Goal: Task Accomplishment & Management: Use online tool/utility

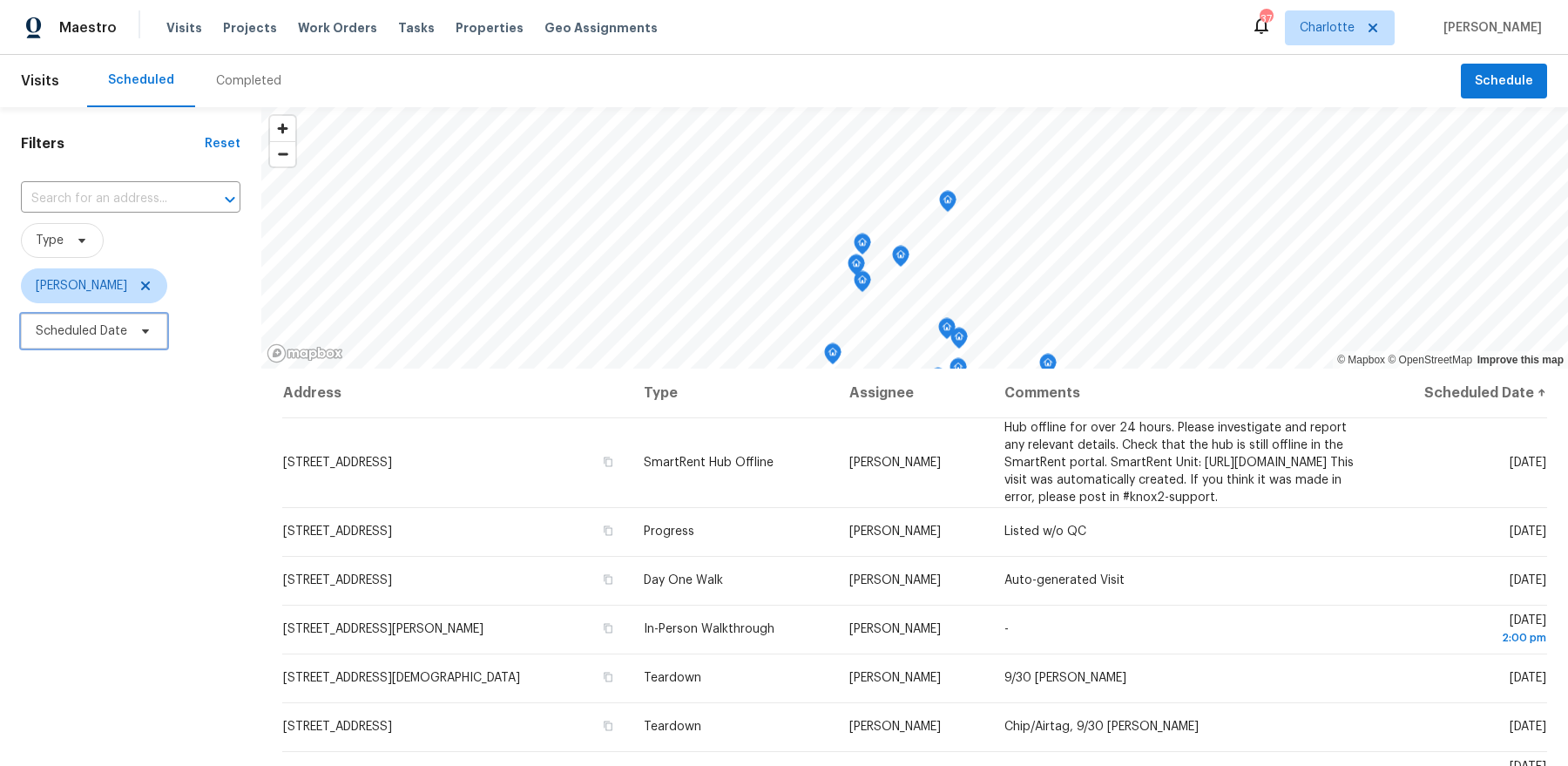
click at [145, 332] on icon at bounding box center [145, 331] width 7 height 4
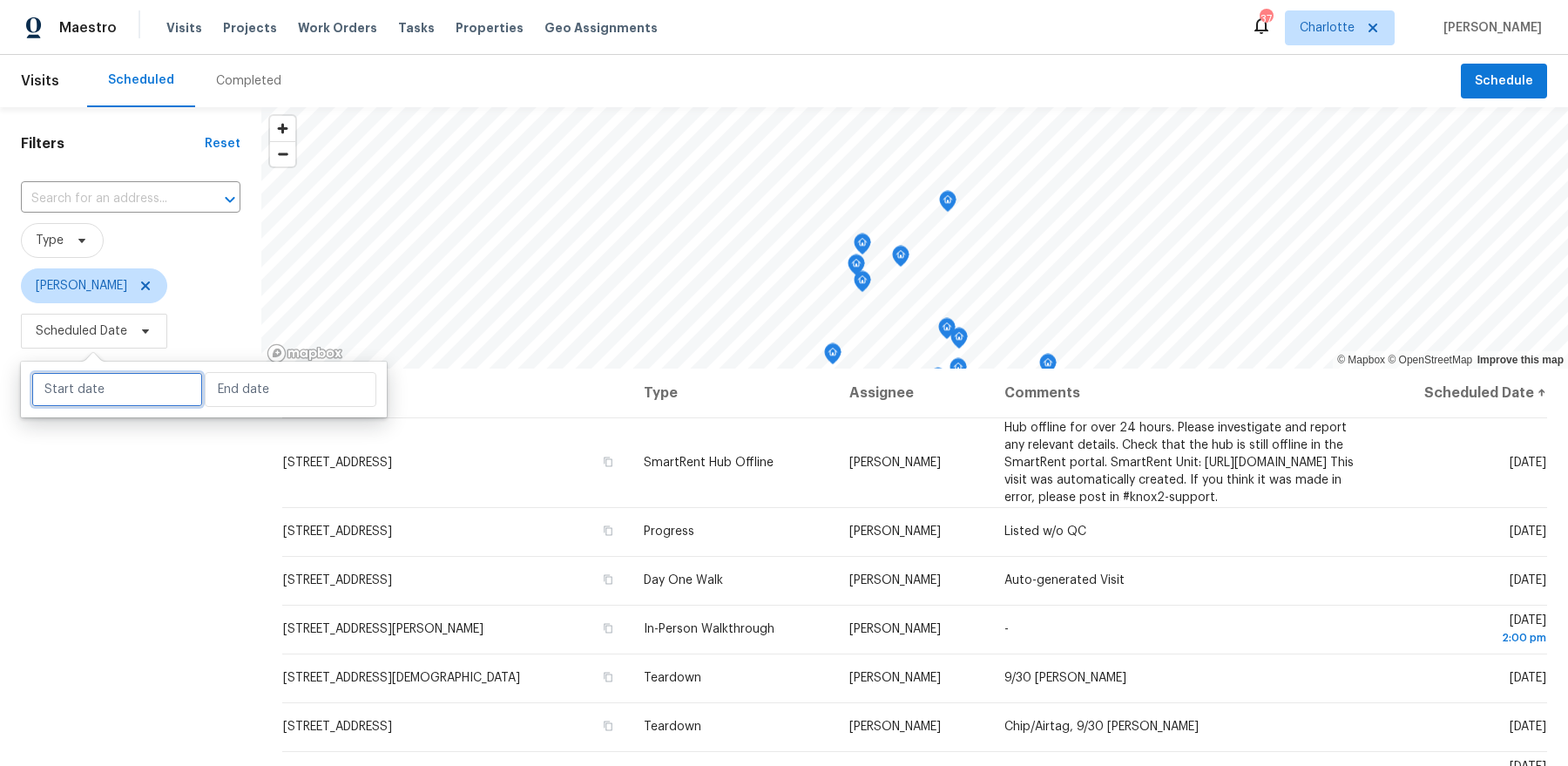
click at [150, 383] on input "text" at bounding box center [117, 389] width 171 height 35
select select "8"
select select "2025"
select select "9"
select select "2025"
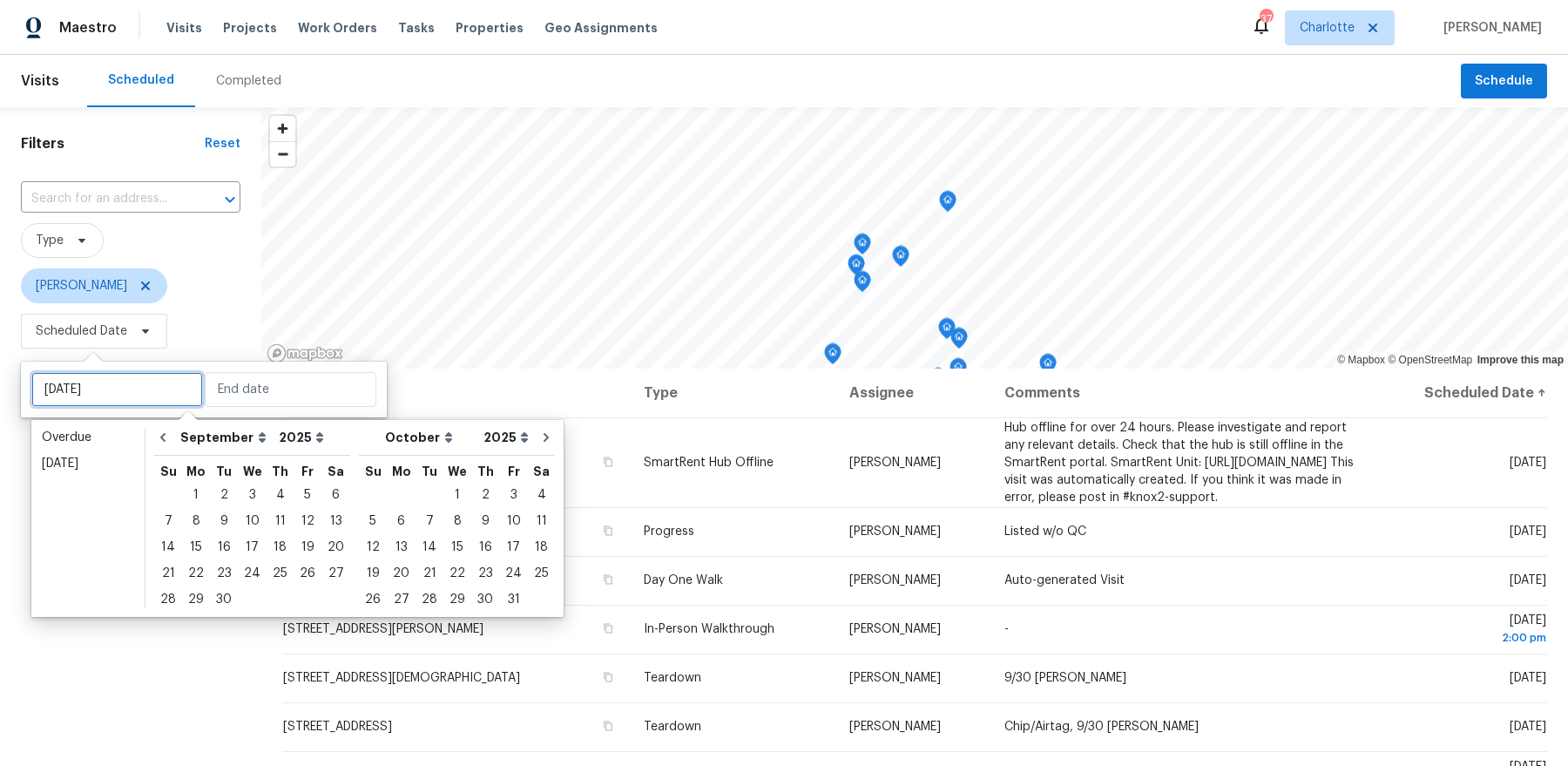
type input "[DATE]"
click at [190, 602] on div "29" at bounding box center [196, 599] width 28 height 24
type input "[DATE]"
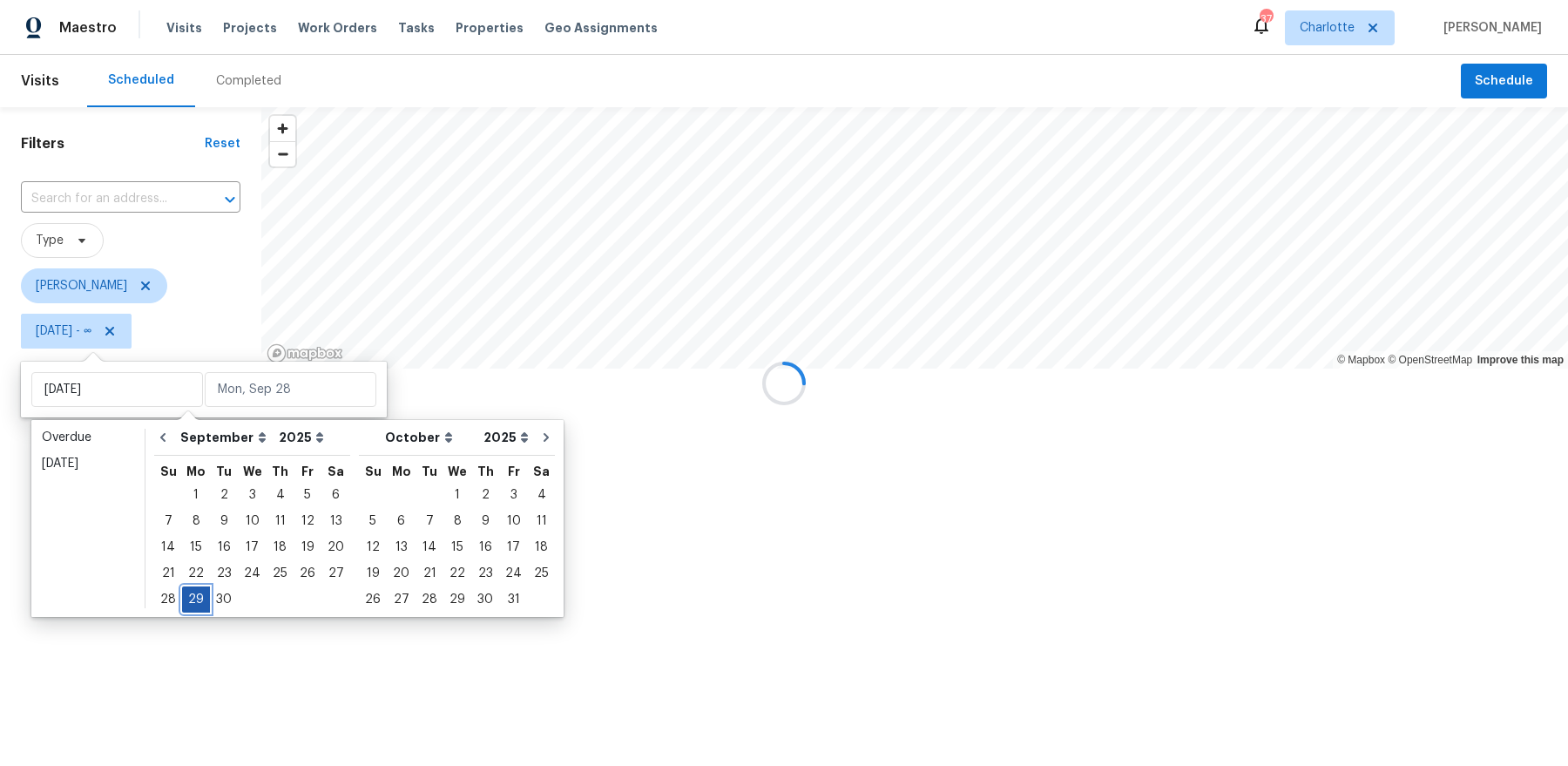
click at [190, 602] on div "29" at bounding box center [196, 599] width 28 height 24
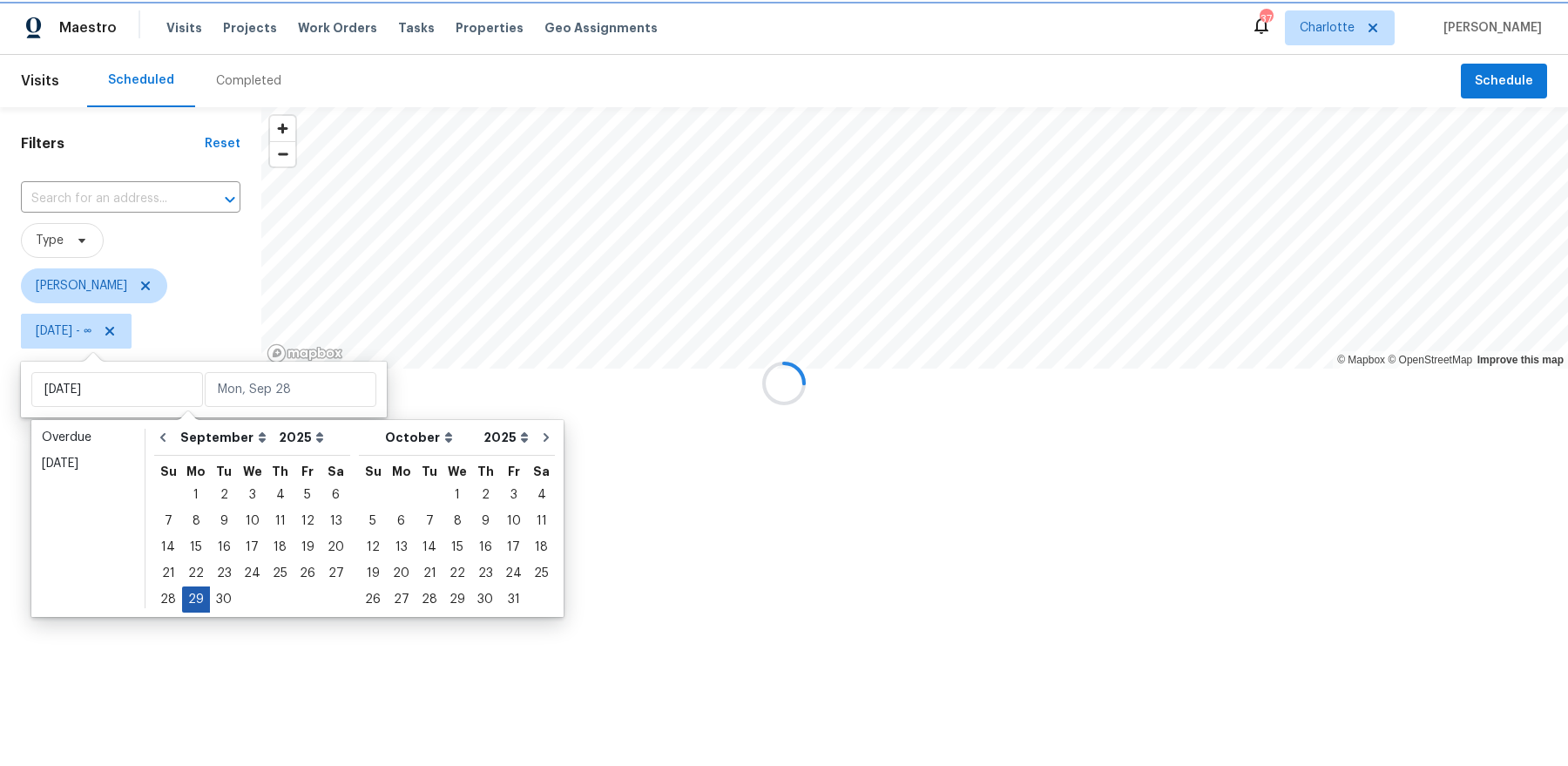
type input "[DATE]"
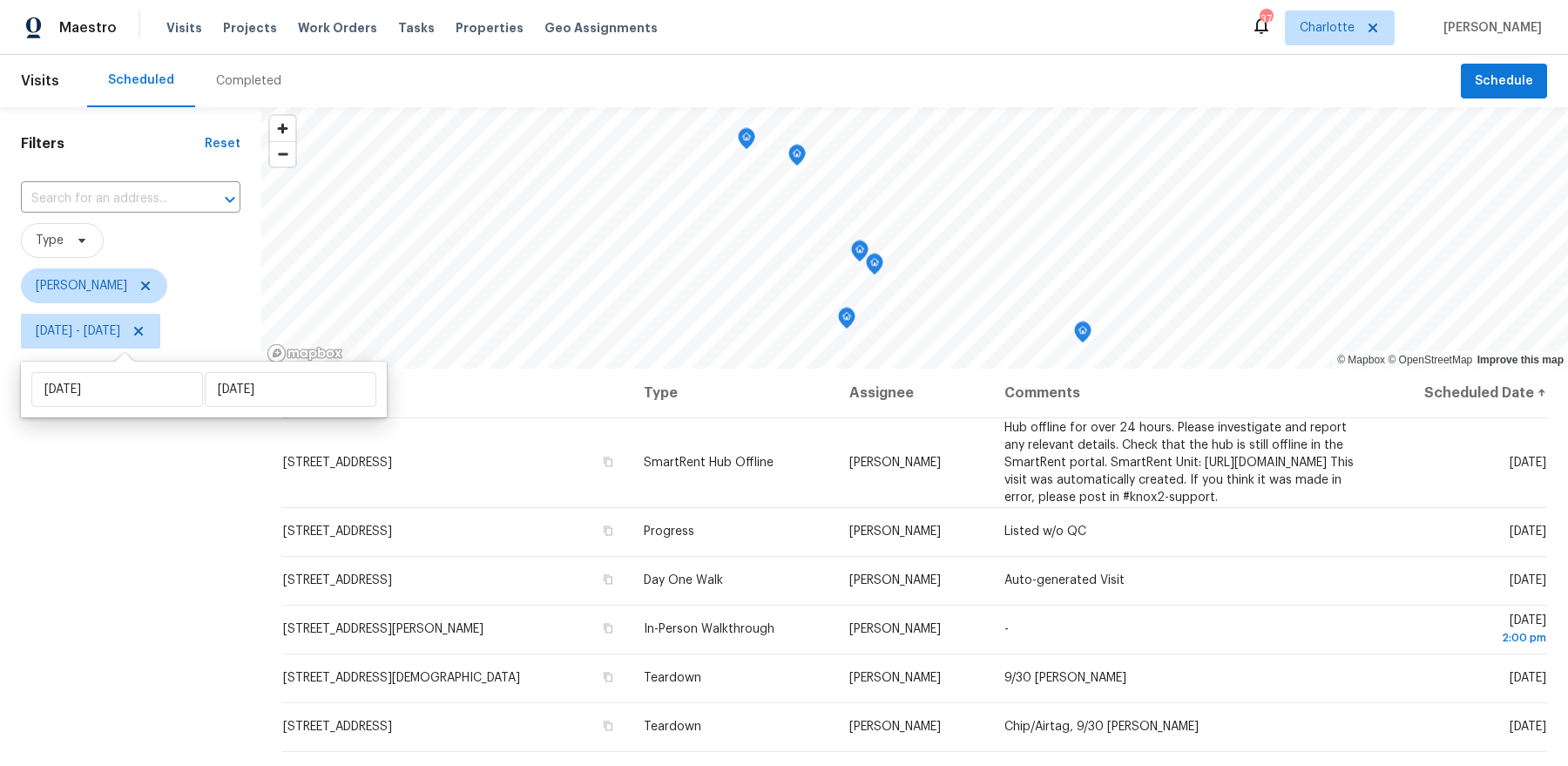
click at [190, 602] on div "Filters Reset ​ Type [PERSON_NAME] [DATE] - [DATE]" at bounding box center [130, 544] width 261 height 874
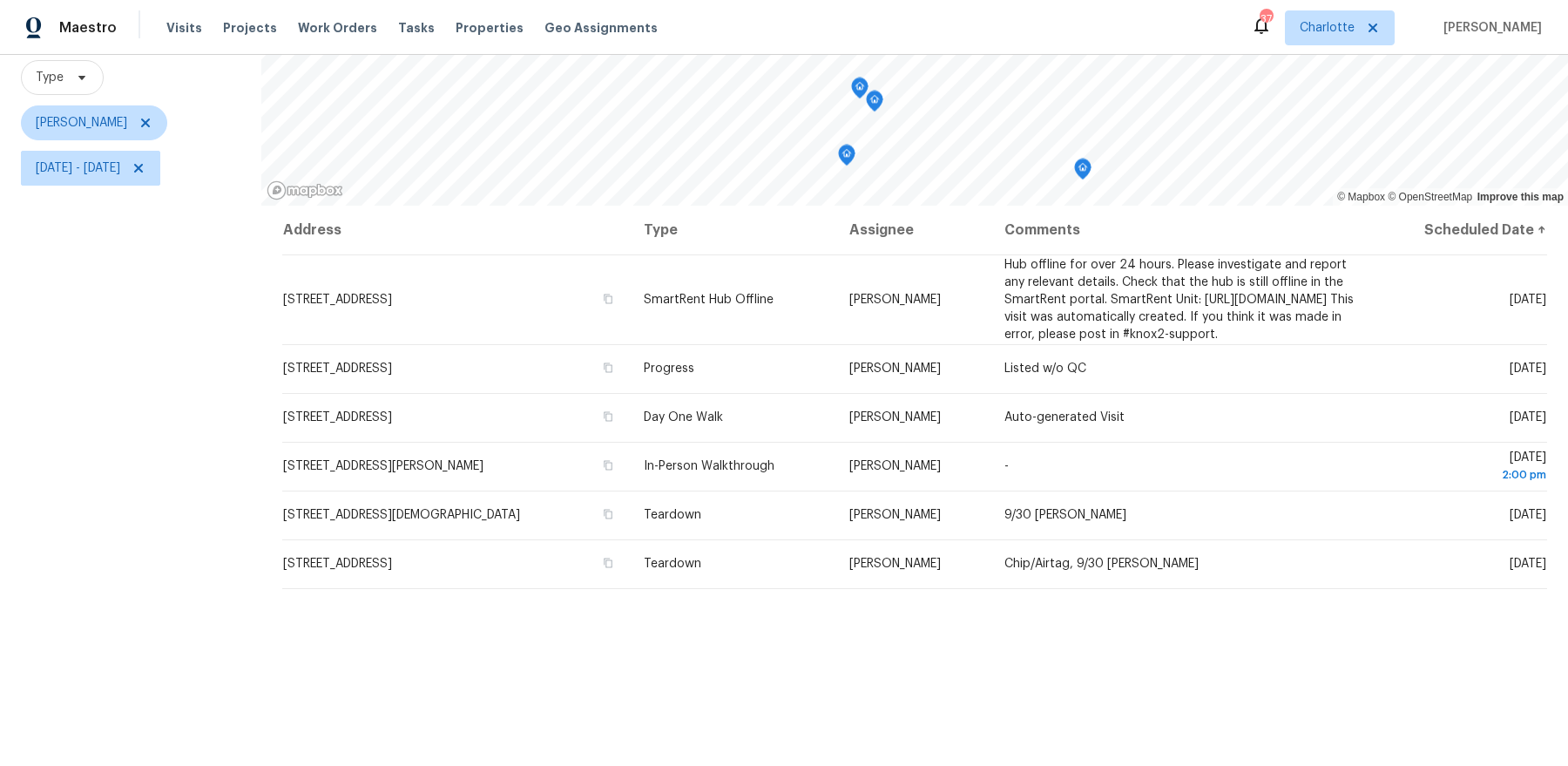
scroll to position [177, 0]
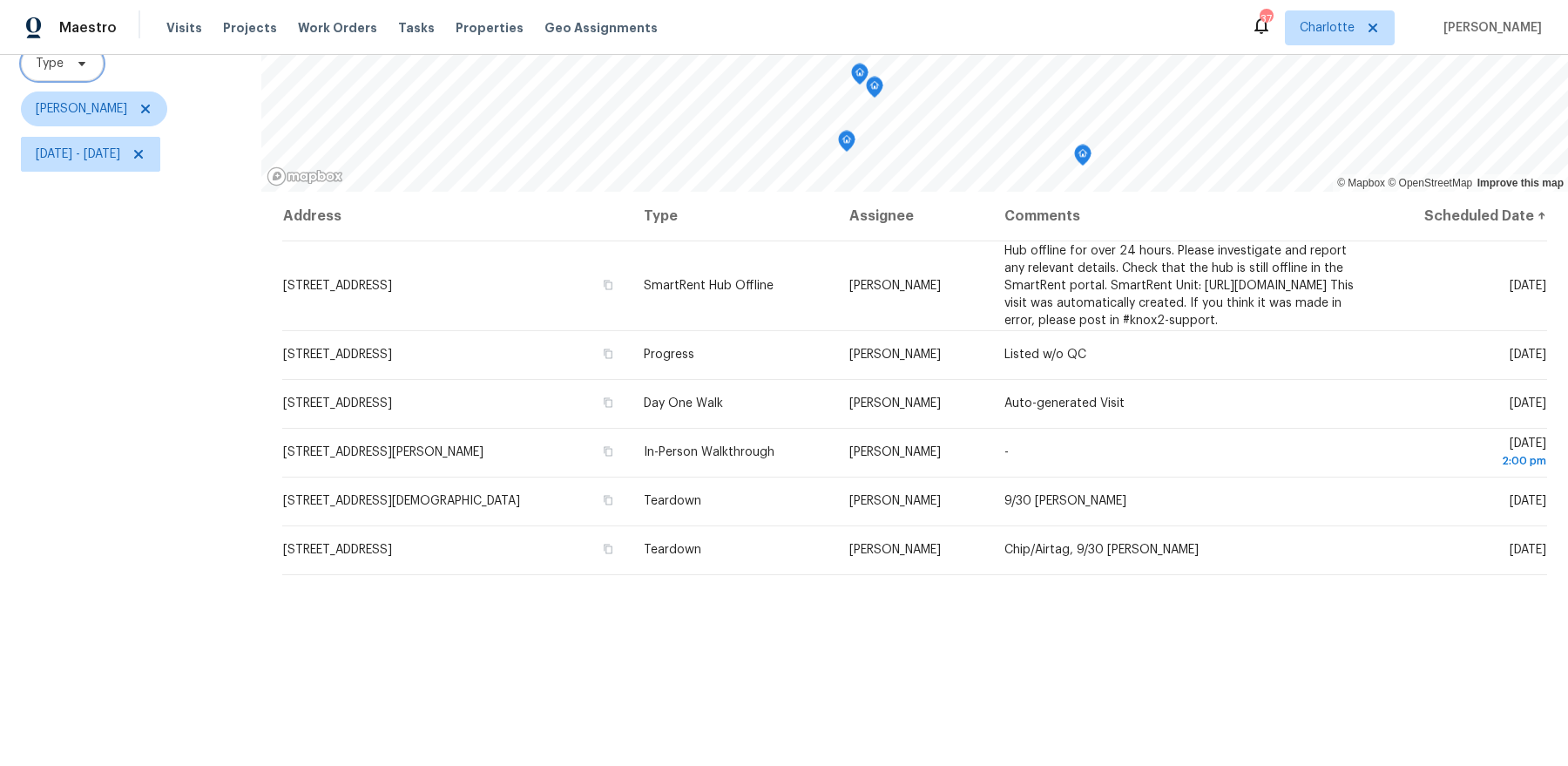
click at [66, 69] on span "Type" at bounding box center [62, 64] width 83 height 35
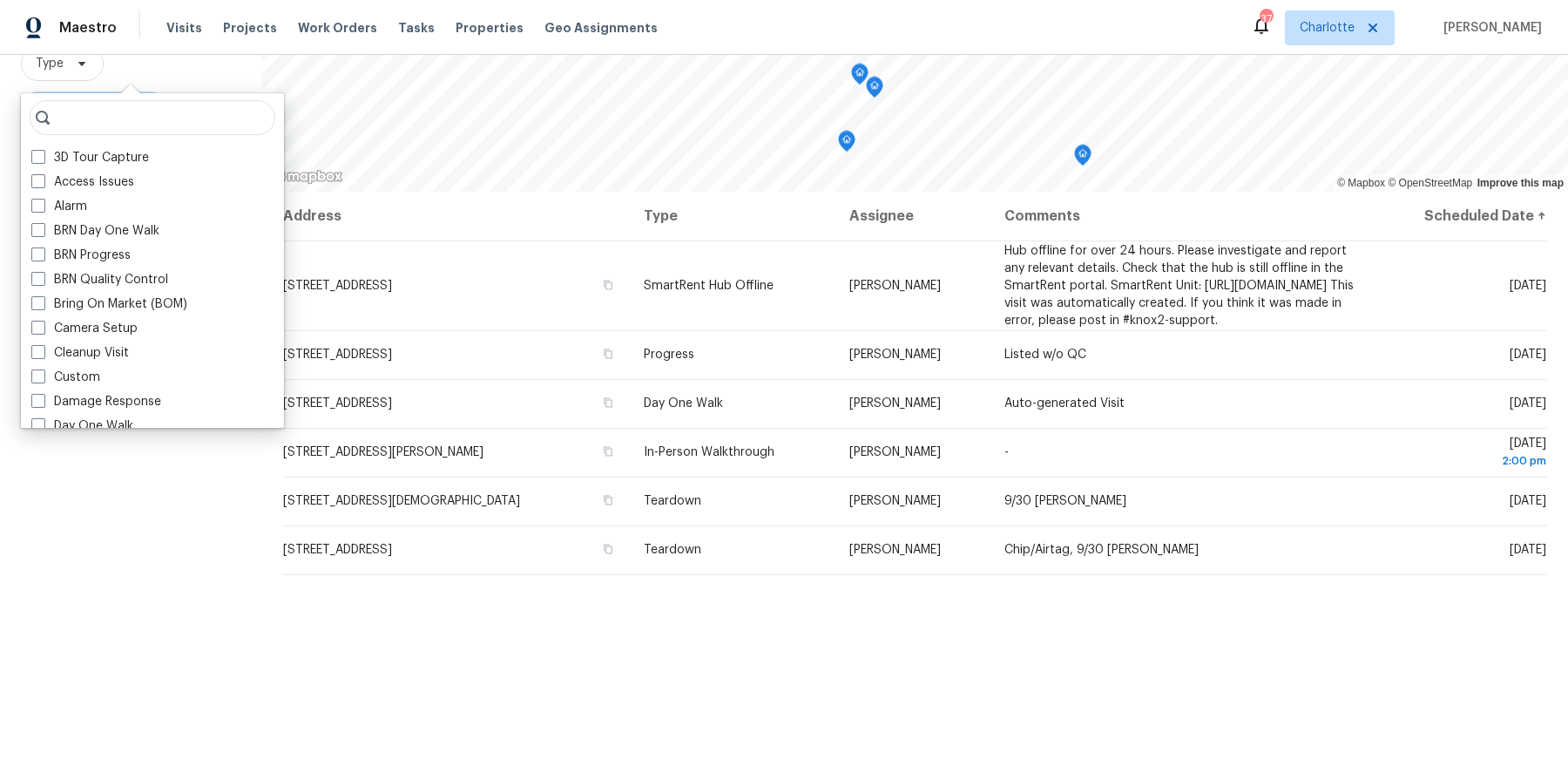
click at [185, 76] on span "Type" at bounding box center [130, 64] width 220 height 35
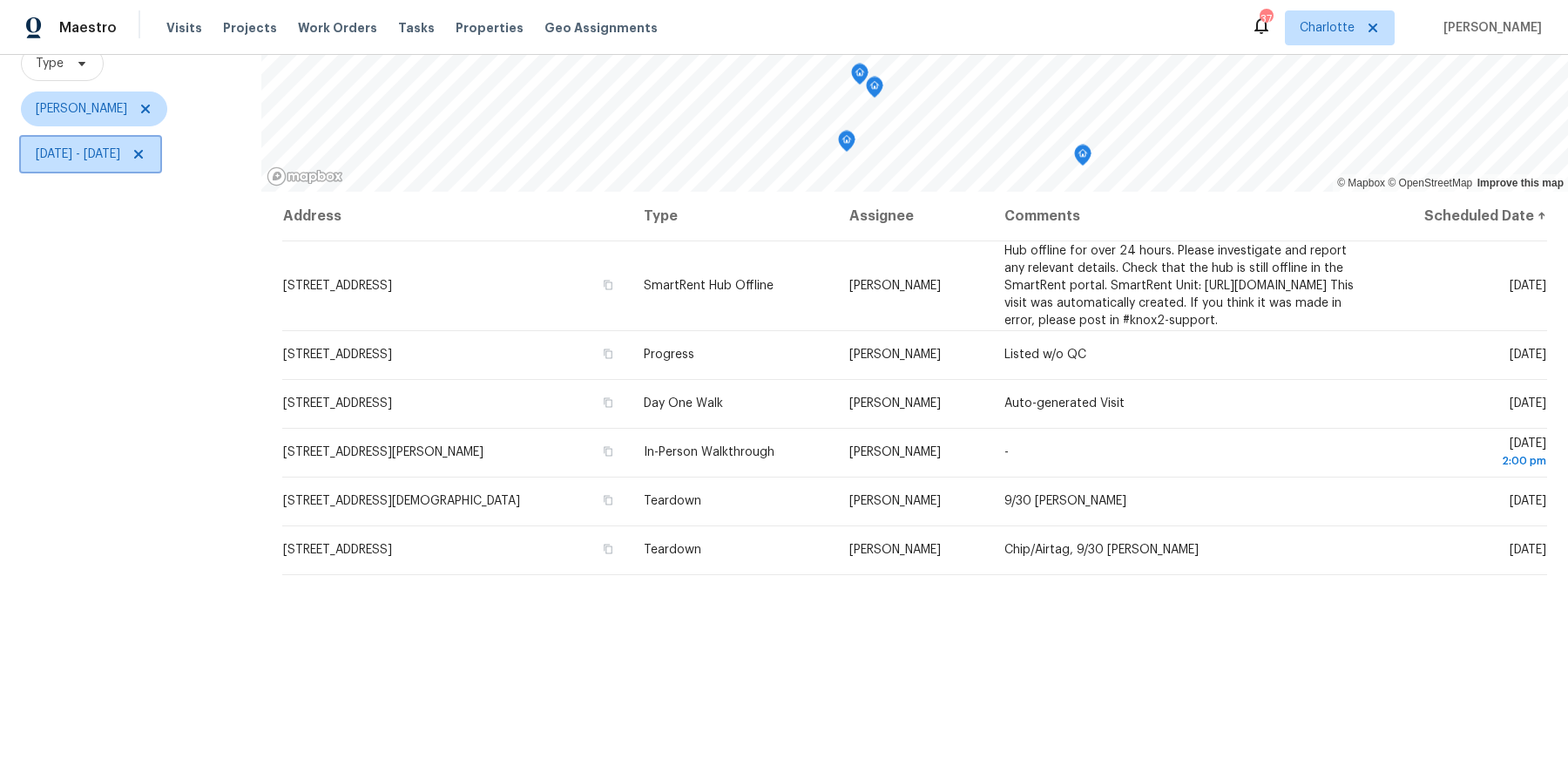
click at [145, 157] on icon at bounding box center [138, 154] width 14 height 14
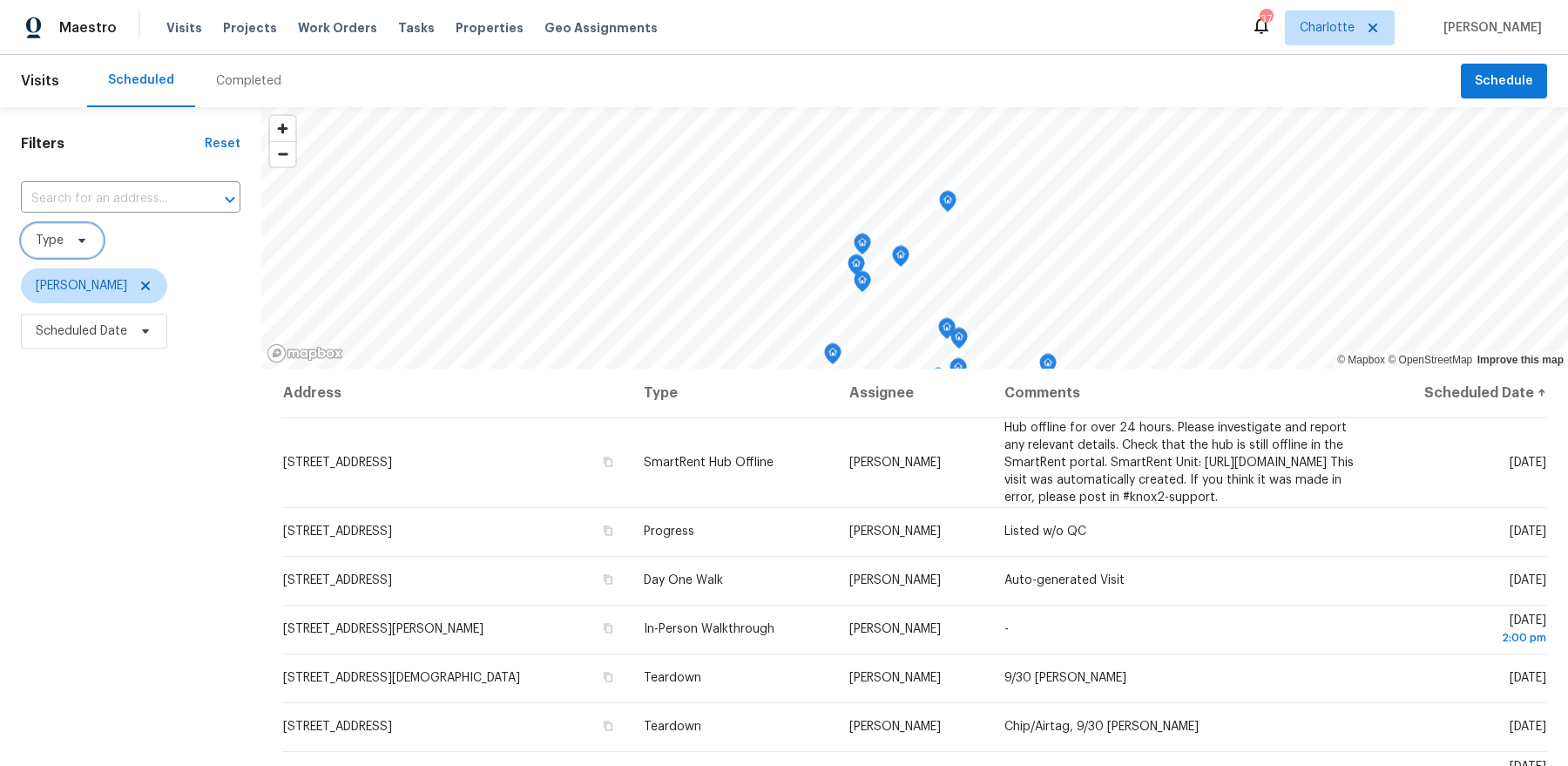
click at [62, 236] on span "Type" at bounding box center [50, 240] width 28 height 17
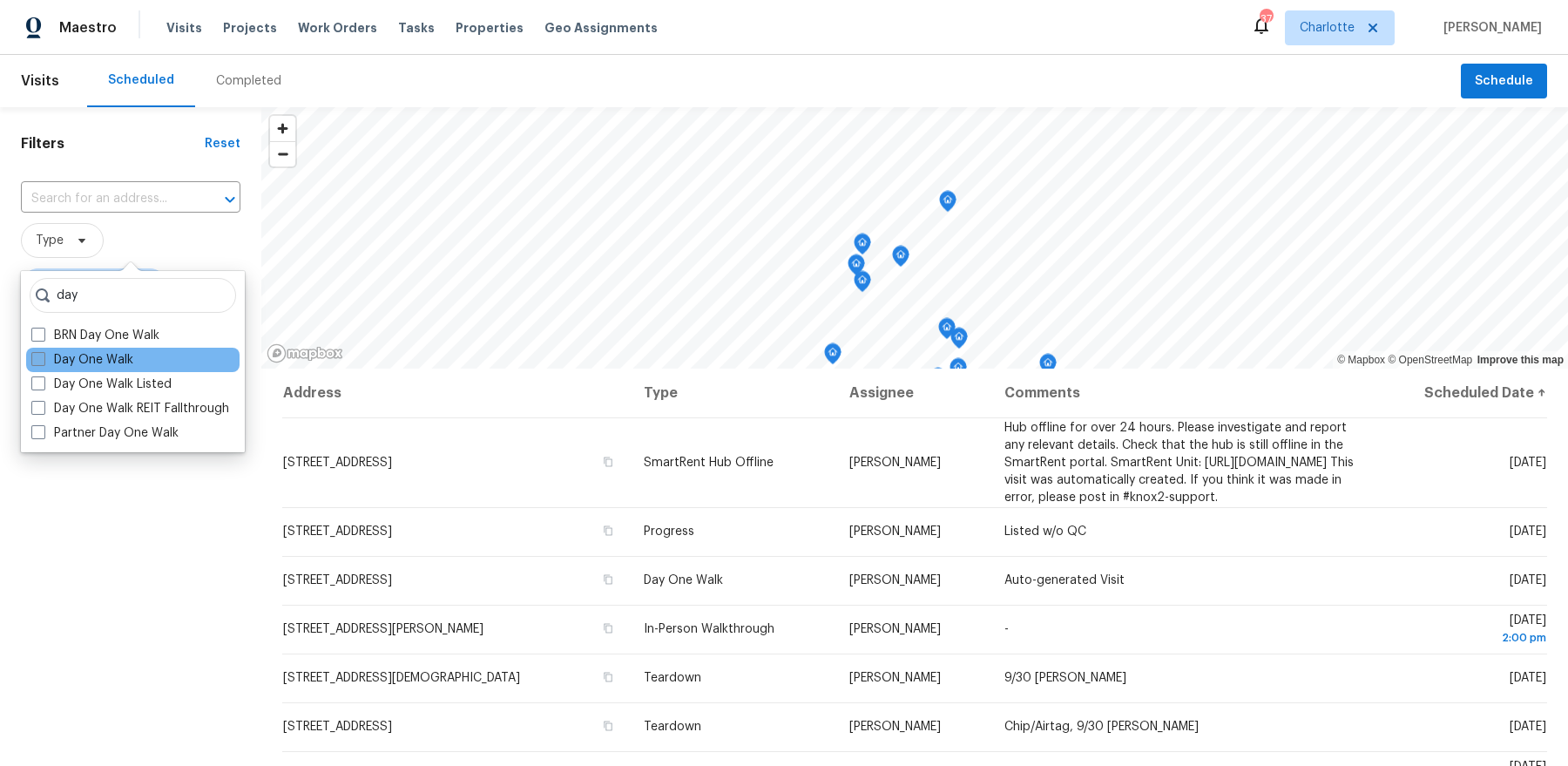
type input "day"
click at [97, 367] on label "Day One Walk" at bounding box center [82, 359] width 102 height 17
click at [43, 362] on input "Day One Walk" at bounding box center [37, 356] width 11 height 11
checkbox input "true"
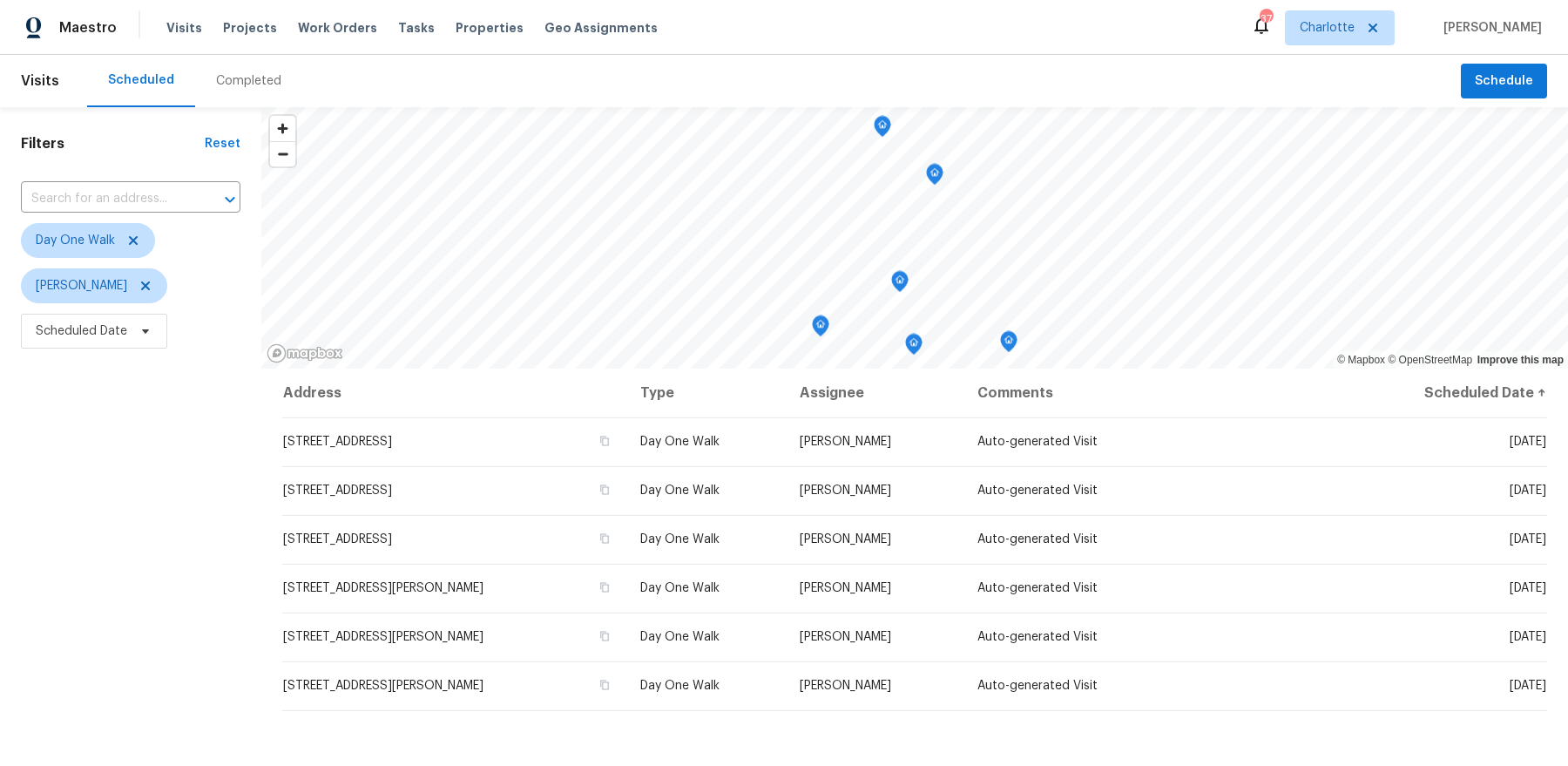
click at [102, 605] on div "Filters Reset ​ Day One Walk [PERSON_NAME] Scheduled Date" at bounding box center [130, 544] width 261 height 874
